Goal: Transaction & Acquisition: Obtain resource

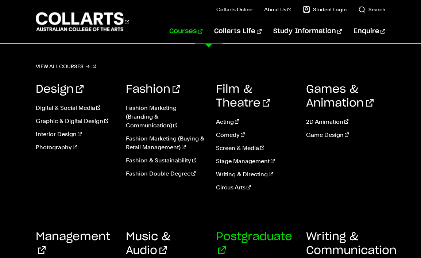
scroll to position [323, 0]
click at [241, 235] on link "Postgraduate" at bounding box center [254, 243] width 76 height 25
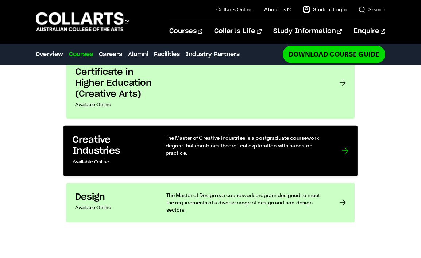
scroll to position [571, 0]
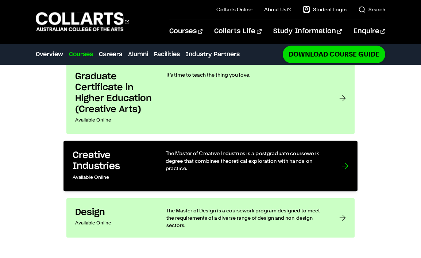
click at [260, 147] on link "Creative Industries Available Online The Master of Creative Industries is a pos…" at bounding box center [210, 166] width 294 height 51
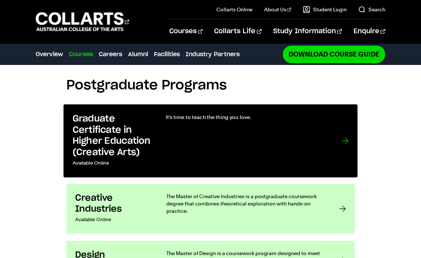
scroll to position [524, 0]
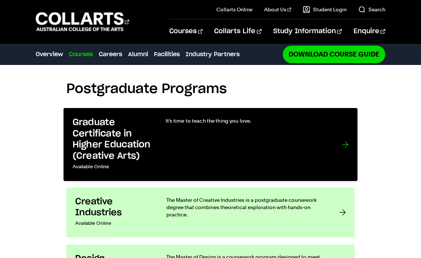
click at [166, 150] on div "It’s time to teach the thing you love." at bounding box center [247, 144] width 162 height 55
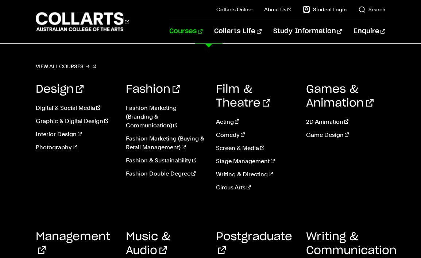
scroll to position [474, 0]
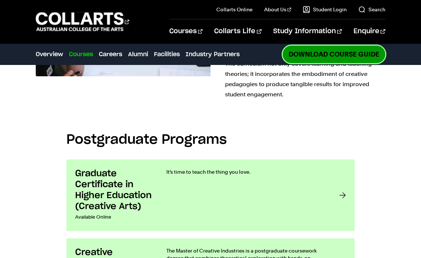
click at [353, 51] on link "Download Course Guide" at bounding box center [334, 54] width 103 height 17
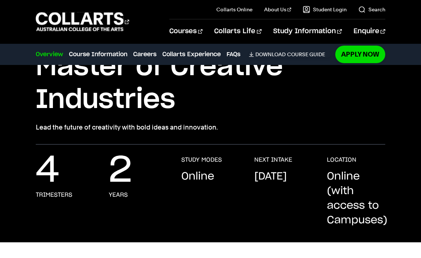
scroll to position [66, 0]
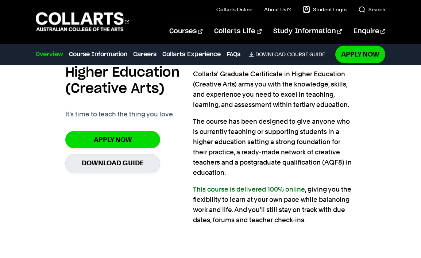
scroll to position [520, 0]
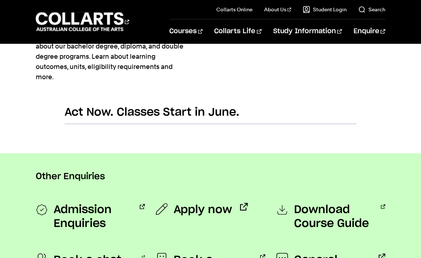
scroll to position [518, 0]
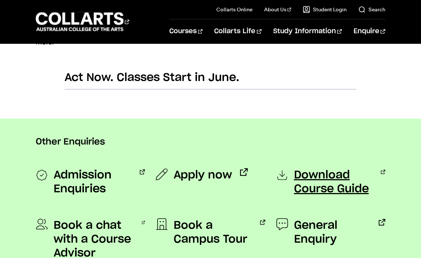
click at [314, 186] on span "Download Course Guide" at bounding box center [333, 182] width 79 height 28
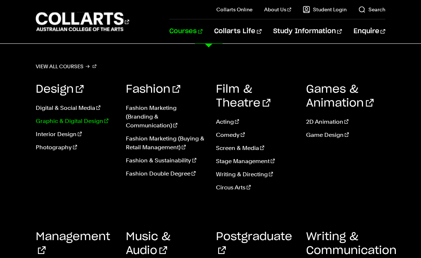
scroll to position [318, 0]
